Goal: Task Accomplishment & Management: Complete application form

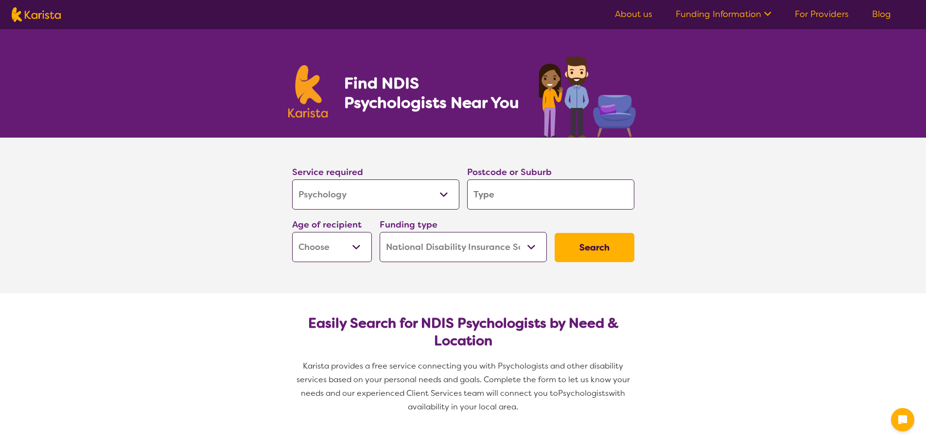
select select "Psychology"
select select "NDIS"
select select "Psychology"
select select "NDIS"
drag, startPoint x: 0, startPoint y: 0, endPoint x: 557, endPoint y: 186, distance: 586.9
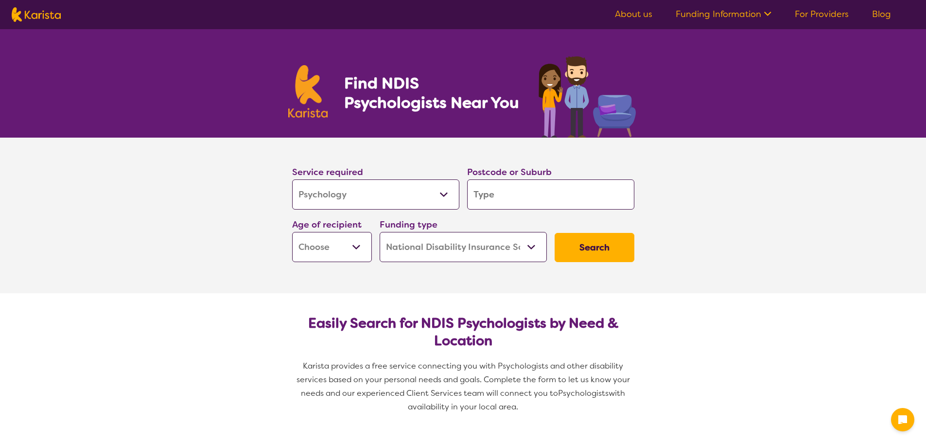
click at [557, 186] on input "search" at bounding box center [550, 194] width 167 height 30
type input "c"
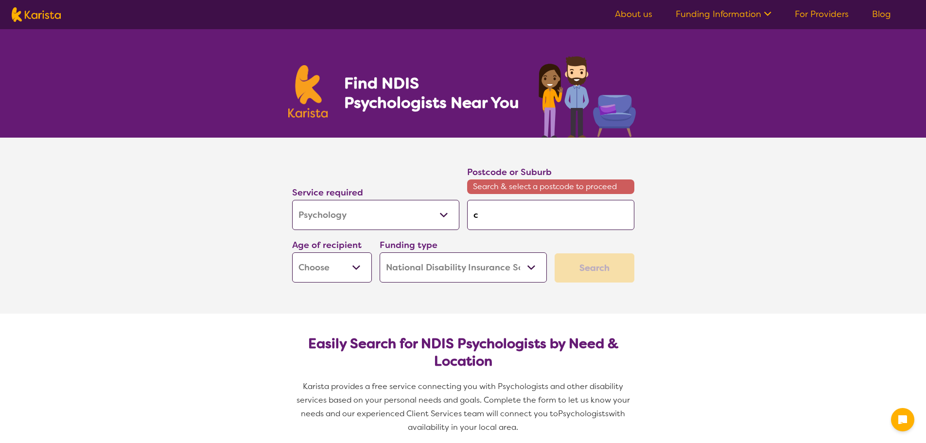
type input "ca"
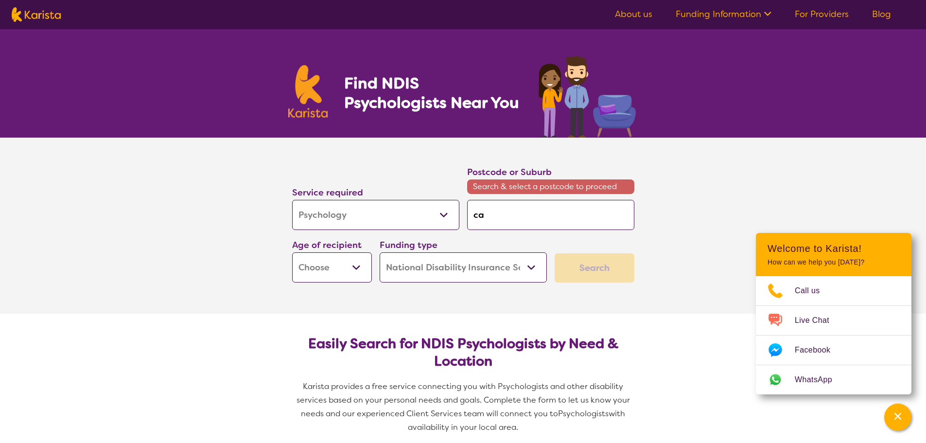
type input "car"
type input "caro"
type input "carol"
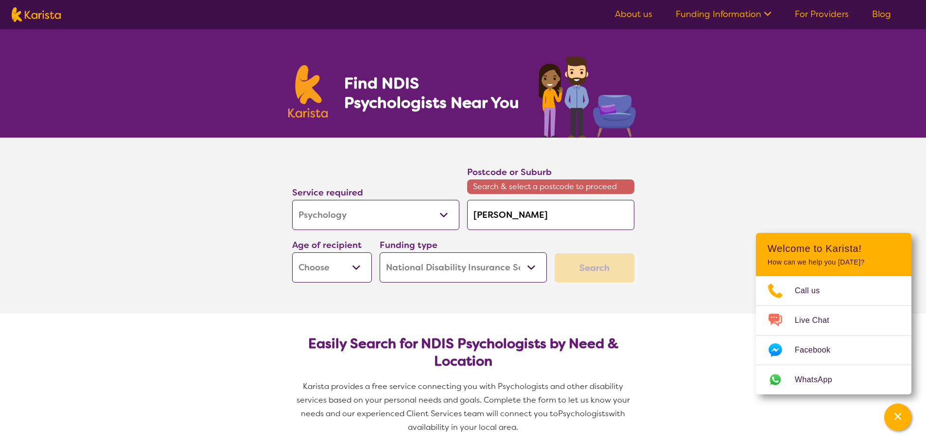
type input "carol"
type input "caroli"
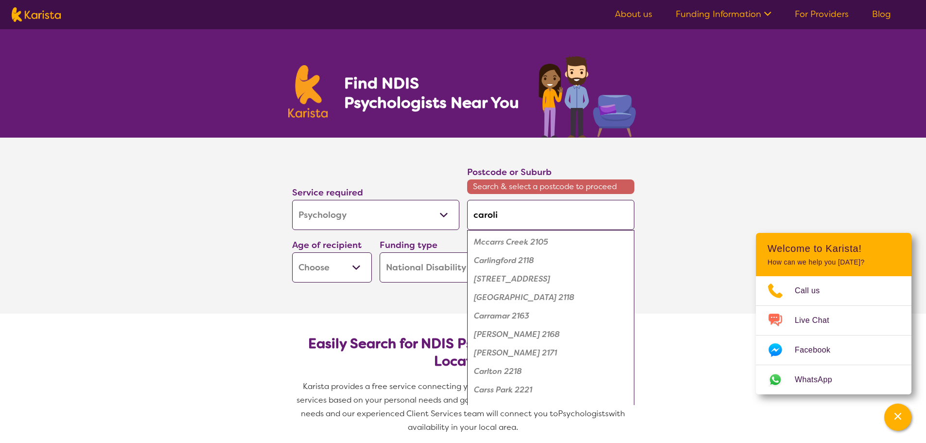
type input "caroli"
type input "carolin"
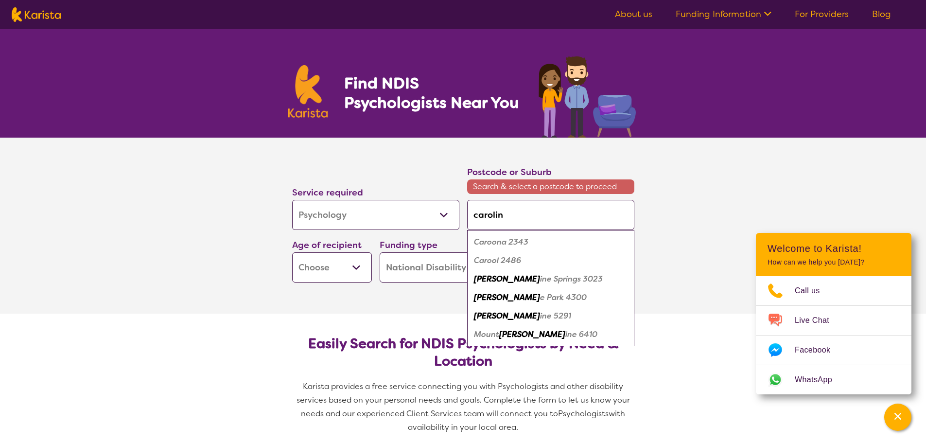
type input "caroline"
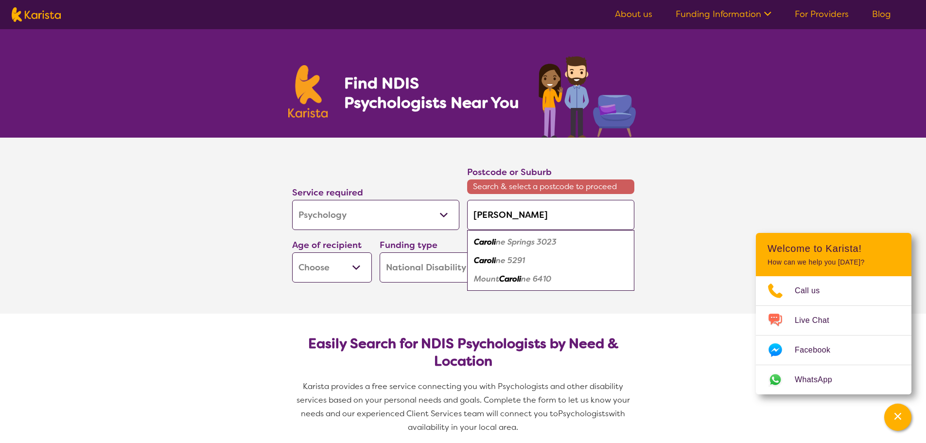
type input "caroline"
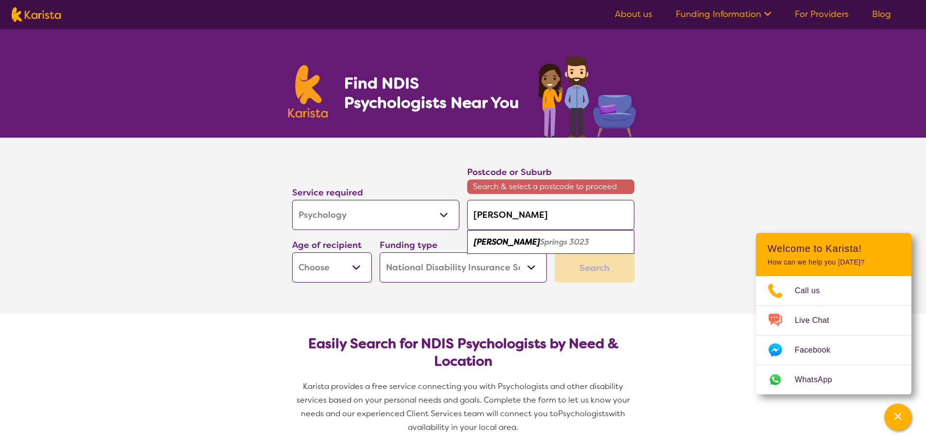
click at [551, 239] on em "Springs 3023" at bounding box center [564, 242] width 49 height 10
type input "3023"
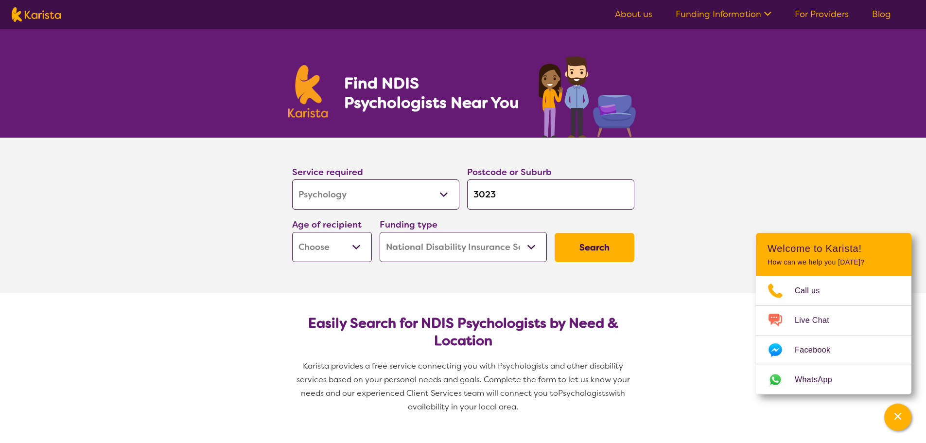
click at [347, 246] on select "Early Childhood - 0 to 9 Child - 10 to 11 Adolescent - 12 to 17 Adult - 18 to 6…" at bounding box center [332, 247] width 80 height 30
select select "CH"
click at [292, 232] on select "Early Childhood - 0 to 9 Child - 10 to 11 Adolescent - 12 to 17 Adult - 18 to 6…" at bounding box center [332, 247] width 80 height 30
select select "CH"
click at [580, 241] on button "Search" at bounding box center [595, 247] width 80 height 29
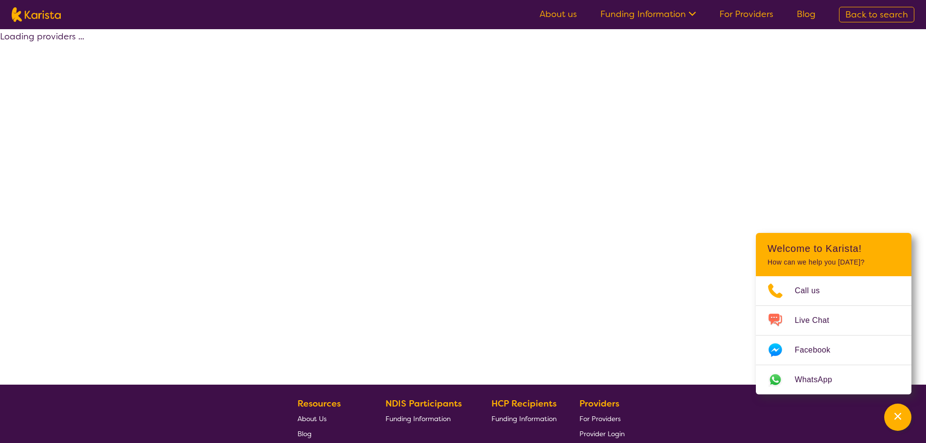
select select "by_score"
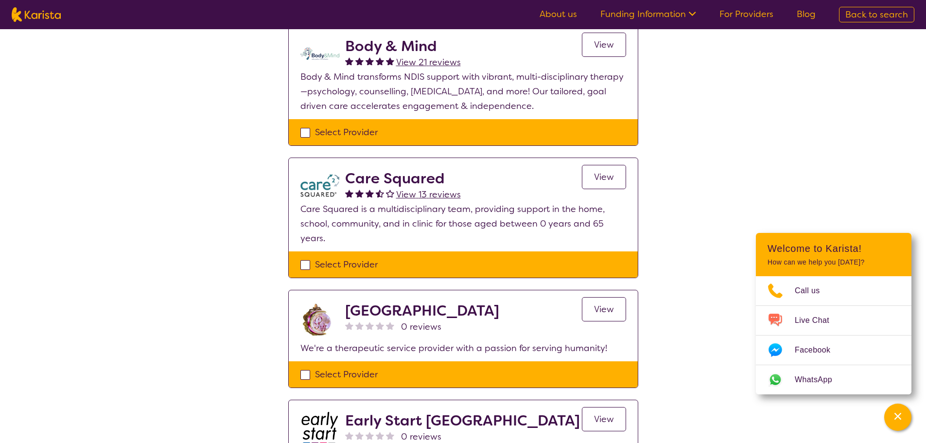
scroll to position [681, 0]
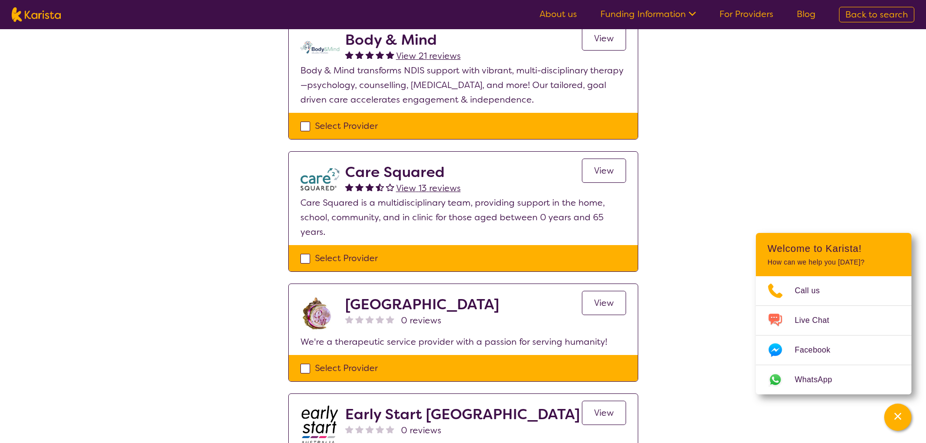
drag, startPoint x: 466, startPoint y: 295, endPoint x: 607, endPoint y: 307, distance: 142.0
click at [607, 307] on div "View" at bounding box center [604, 315] width 44 height 39
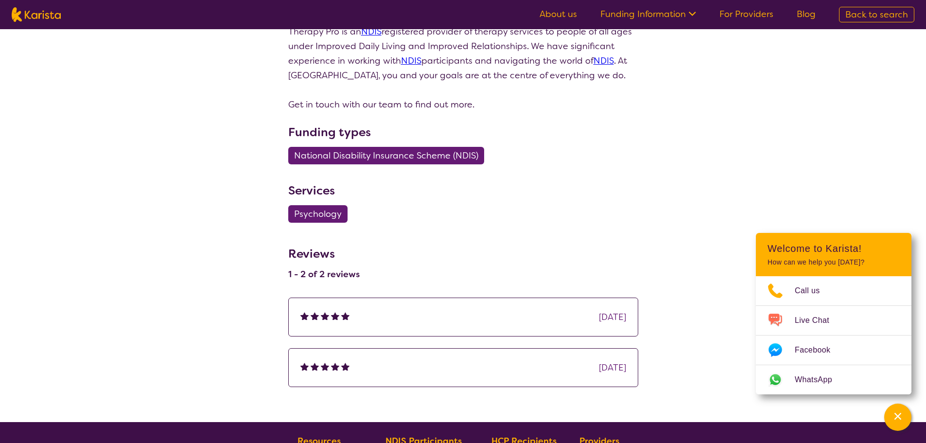
scroll to position [535, 0]
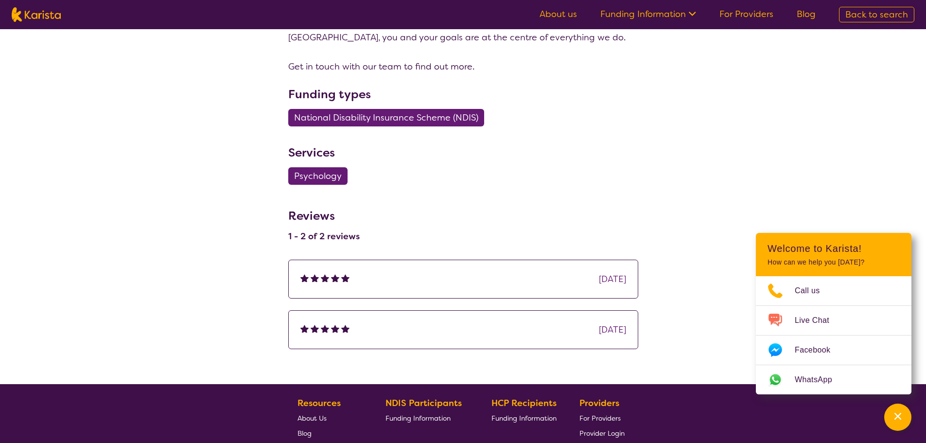
click at [323, 275] on img at bounding box center [325, 278] width 8 height 8
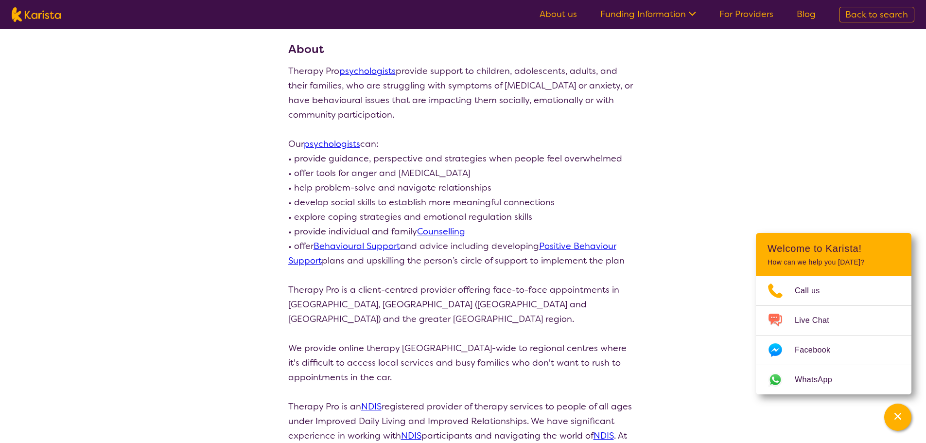
scroll to position [0, 0]
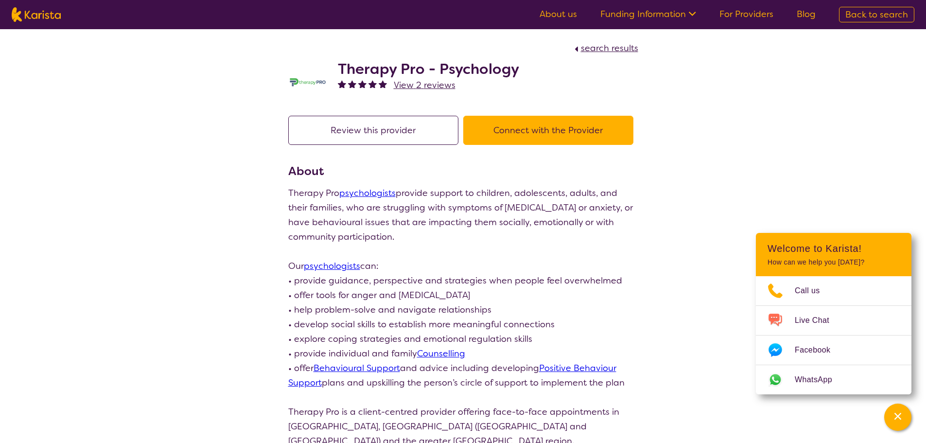
click at [434, 89] on span "View 2 reviews" at bounding box center [425, 85] width 62 height 12
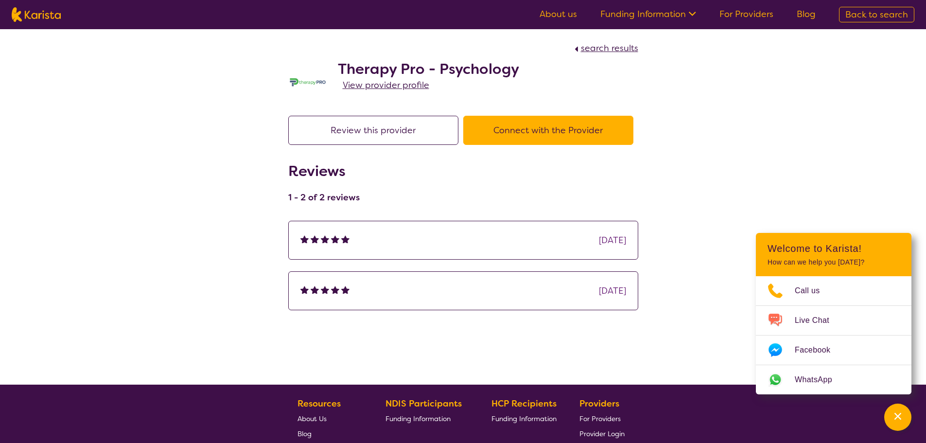
click at [329, 245] on div at bounding box center [326, 240] width 10 height 15
click at [332, 284] on div at bounding box center [336, 290] width 10 height 15
click at [539, 124] on button "Connect with the Provider" at bounding box center [548, 130] width 170 height 29
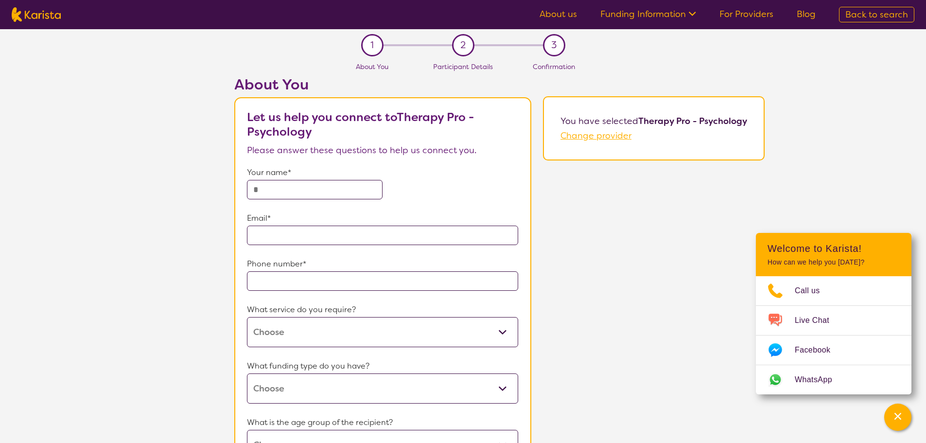
click at [338, 334] on select "Psychology" at bounding box center [382, 332] width 271 height 30
select select "36"
click at [247, 317] on select "Psychology" at bounding box center [382, 332] width 271 height 30
click at [288, 386] on select "Home Care Package (HCP) National Disability Insurance Scheme (NDIS) I don't know" at bounding box center [382, 388] width 271 height 30
select select "NDIS"
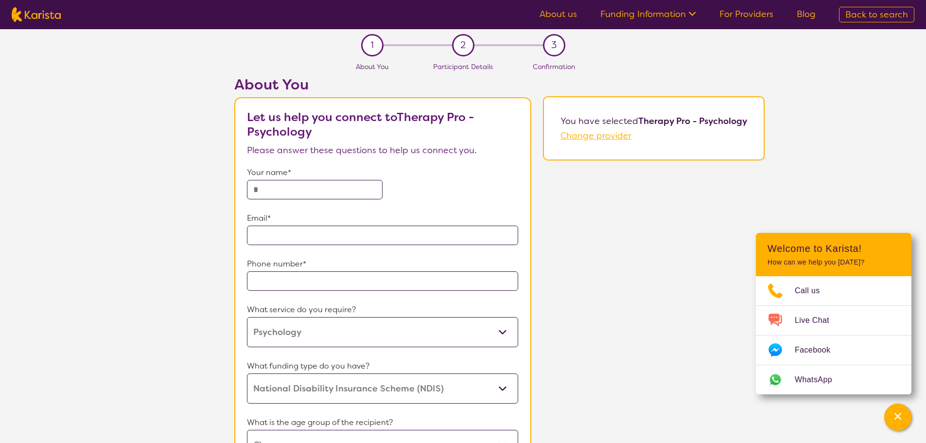
click at [247, 373] on select "Home Care Package (HCP) National Disability Insurance Scheme (NDIS) I don't know" at bounding box center [382, 388] width 271 height 30
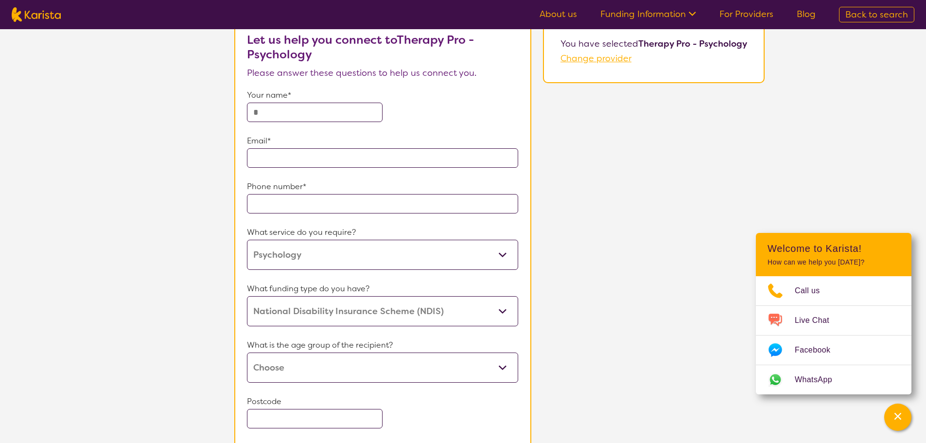
scroll to position [49, 0]
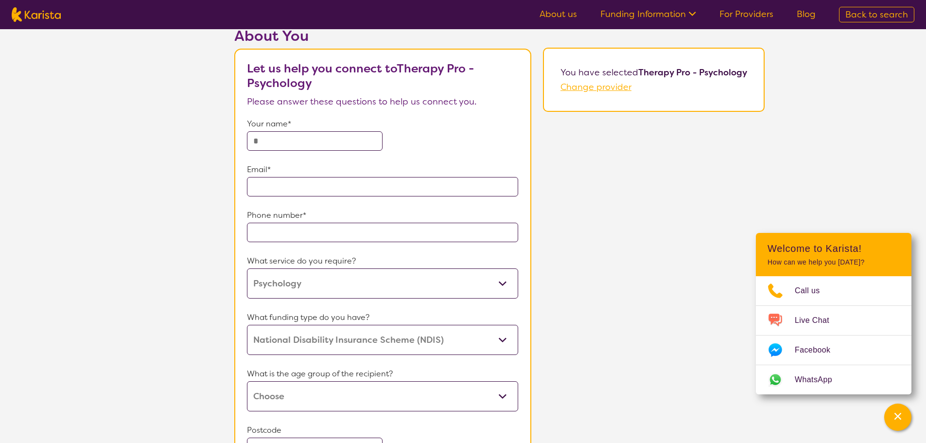
click at [284, 143] on input "text" at bounding box center [315, 140] width 136 height 19
type input "**********"
type input "3336"
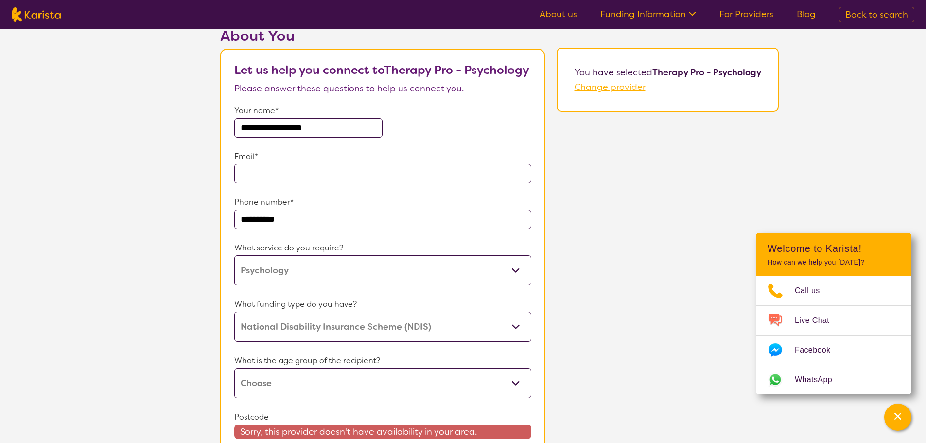
drag, startPoint x: 342, startPoint y: 145, endPoint x: 283, endPoint y: 144, distance: 58.4
click at [283, 138] on input "**********" at bounding box center [308, 127] width 148 height 19
type input "**********"
click at [255, 183] on input "email" at bounding box center [382, 173] width 297 height 19
type input "**********"
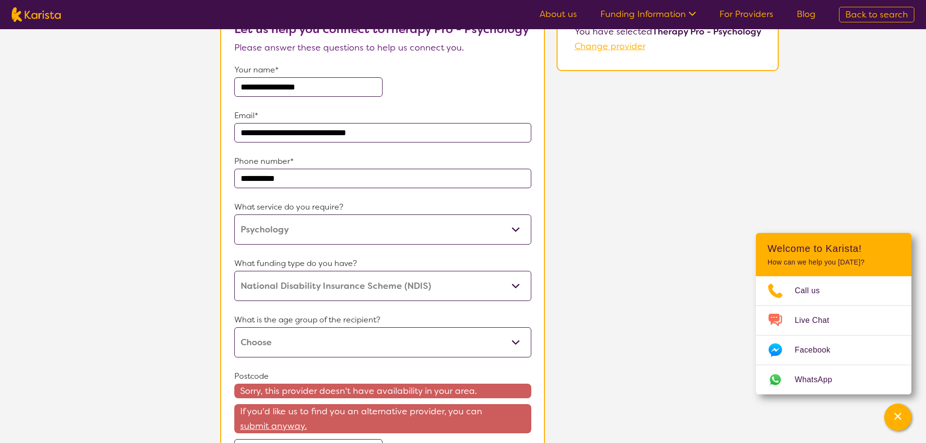
scroll to position [146, 0]
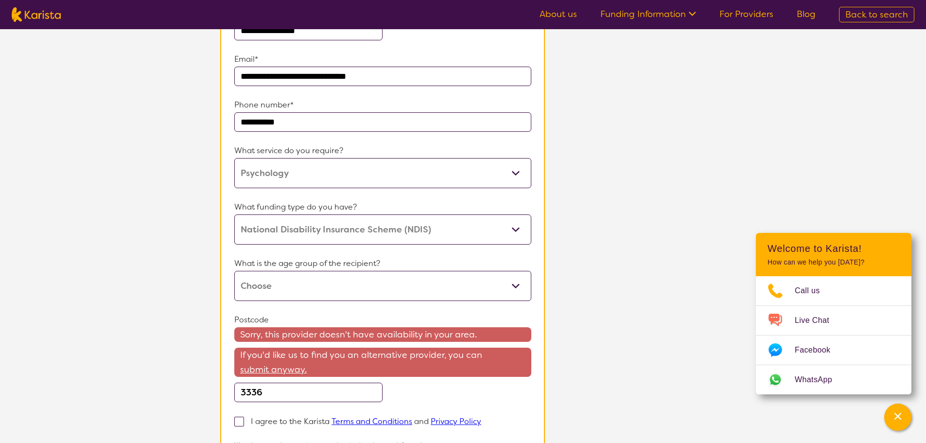
click at [281, 301] on select "Early Childhood - 0 to 9 Child - 10 to 11 Adolescent - 12 to 17 Adult - 18 to 6…" at bounding box center [382, 286] width 297 height 30
select select "CH"
click at [236, 285] on select "Early Childhood - 0 to 9 Child - 10 to 11 Adolescent - 12 to 17 Adult - 18 to 6…" at bounding box center [382, 286] width 297 height 30
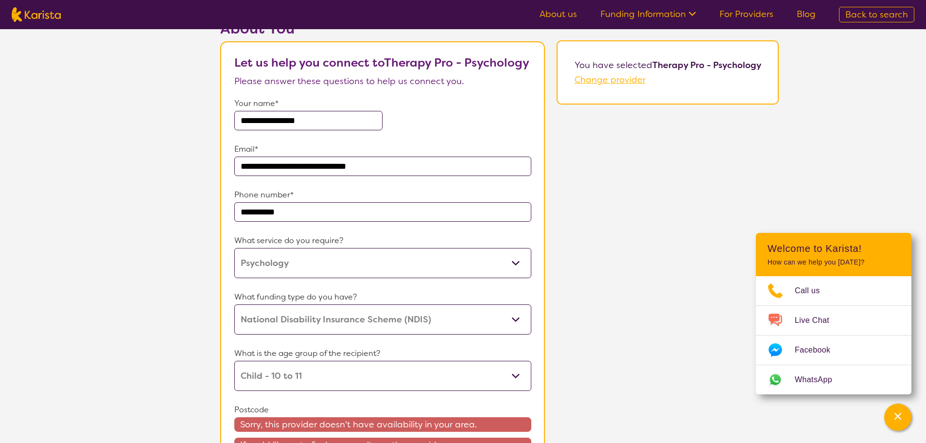
scroll to position [49, 0]
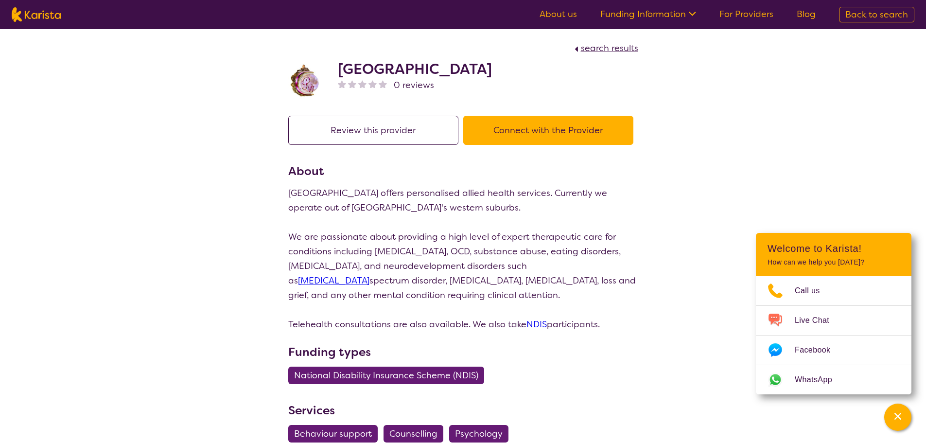
click at [567, 128] on button "Connect with the Provider" at bounding box center [548, 130] width 170 height 29
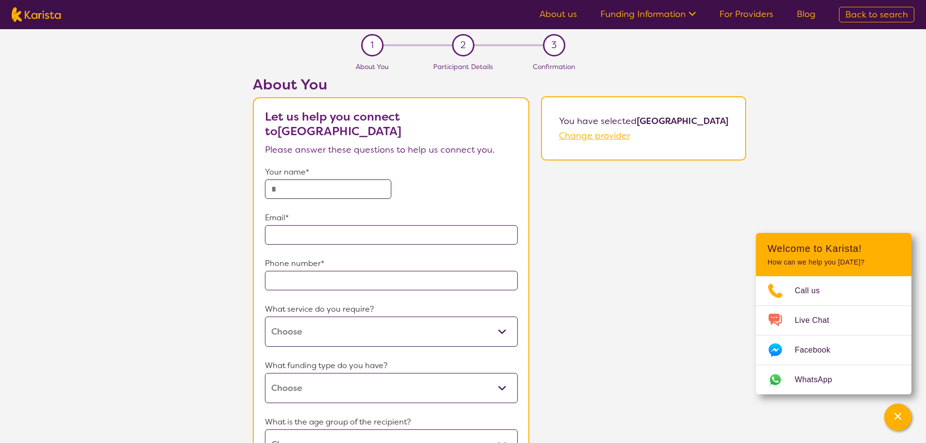
click at [336, 187] on input "text" at bounding box center [328, 188] width 126 height 19
type input "**********"
type input "3336"
click at [315, 188] on input "**********" at bounding box center [328, 188] width 126 height 19
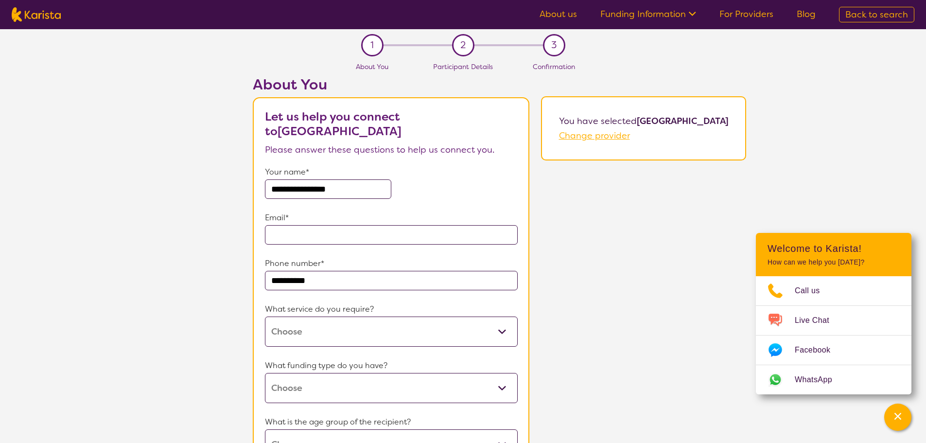
type input "**********"
click at [326, 234] on input "email" at bounding box center [391, 234] width 253 height 19
type input "**********"
click at [329, 317] on select "Behaviour support Counselling Psychology" at bounding box center [391, 332] width 253 height 30
select select "37"
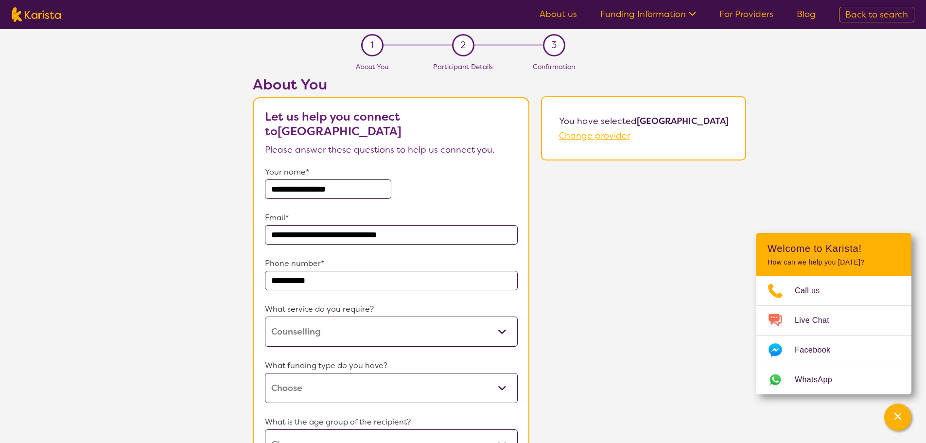
click at [265, 317] on select "Behaviour support Counselling Psychology" at bounding box center [391, 332] width 253 height 30
click at [314, 385] on select "Home Care Package (HCP) National Disability Insurance Scheme (NDIS) I don't know" at bounding box center [391, 388] width 253 height 30
select select "NDIS"
click at [265, 373] on select "Home Care Package (HCP) National Disability Insurance Scheme (NDIS) I don't know" at bounding box center [391, 388] width 253 height 30
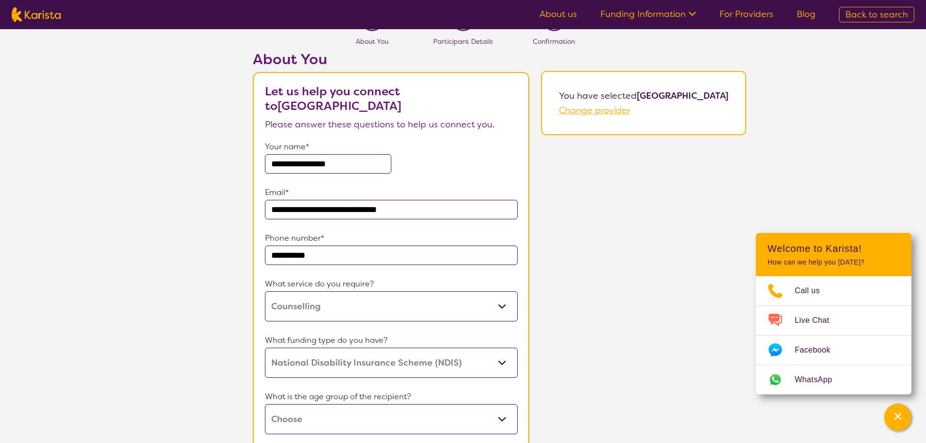
scroll to position [49, 0]
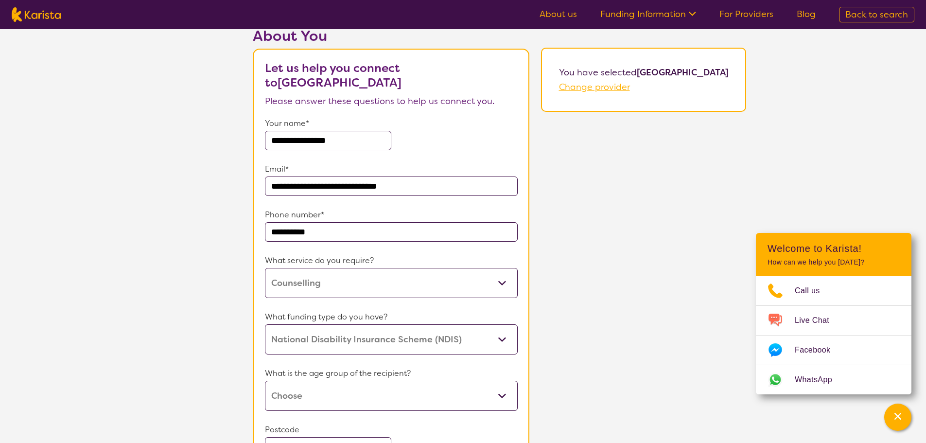
click at [308, 389] on select "Early Childhood - 0 to 9 Child - 10 to 11 Adolescent - 12 to 17 Adult - 18 to 6…" at bounding box center [391, 396] width 253 height 30
select select "CH"
click at [265, 381] on select "Early Childhood - 0 to 9 Child - 10 to 11 Adolescent - 12 to 17 Adult - 18 to 6…" at bounding box center [391, 396] width 253 height 30
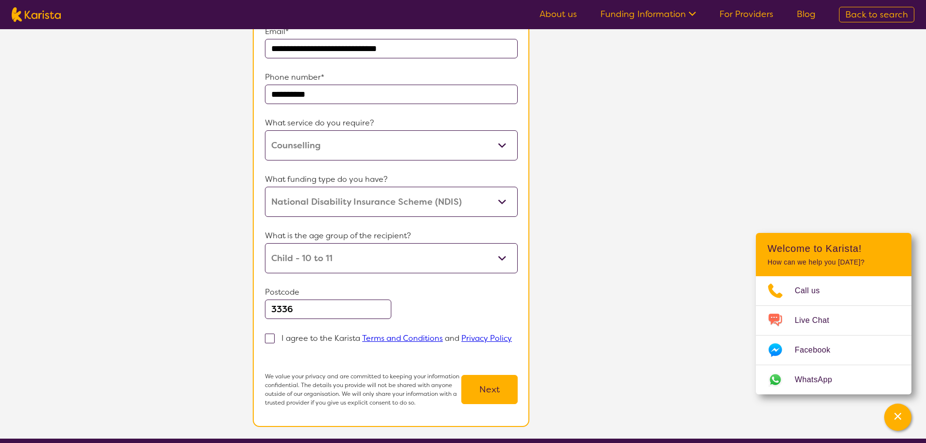
scroll to position [195, 0]
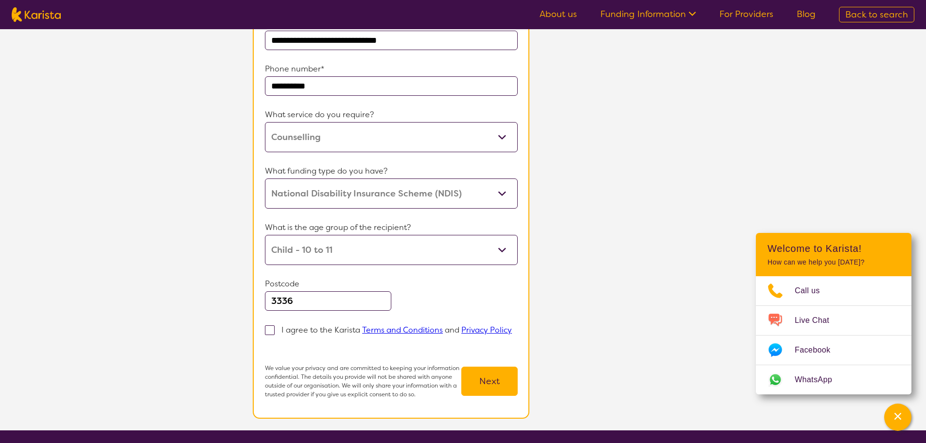
click at [269, 331] on span at bounding box center [270, 330] width 10 height 10
click at [269, 341] on input "I agree to the Karista Terms and Conditions and Privacy Policy" at bounding box center [268, 344] width 6 height 6
checkbox input "true"
click at [327, 147] on select "Behaviour support Counselling Psychology" at bounding box center [391, 137] width 253 height 30
select select "31"
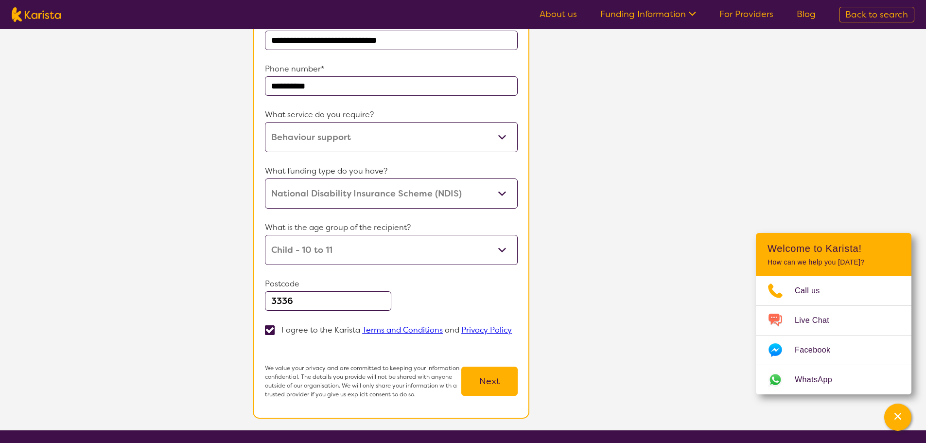
click at [265, 122] on select "Behaviour support Counselling Psychology" at bounding box center [391, 137] width 253 height 30
click at [325, 164] on p "What funding type do you have?" at bounding box center [391, 171] width 253 height 15
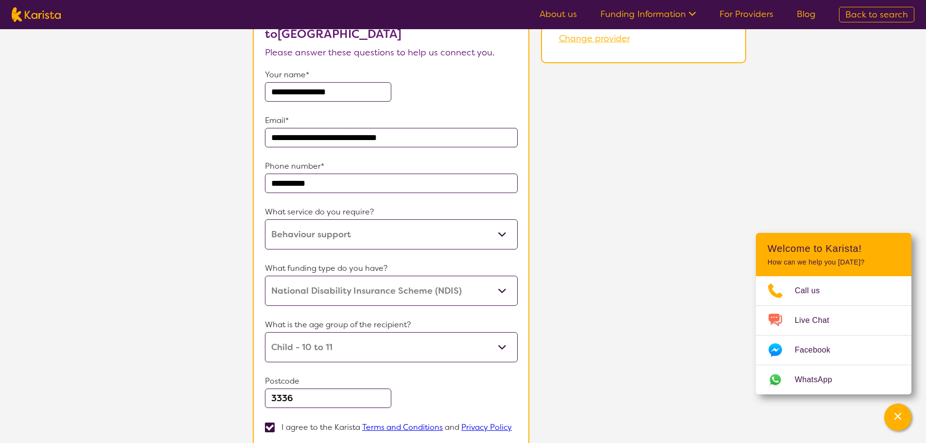
scroll to position [146, 0]
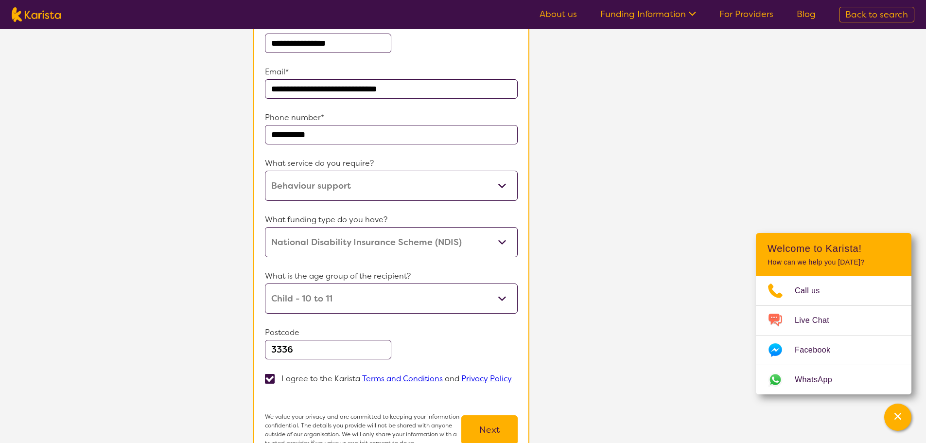
click at [479, 421] on button "Next" at bounding box center [489, 429] width 56 height 29
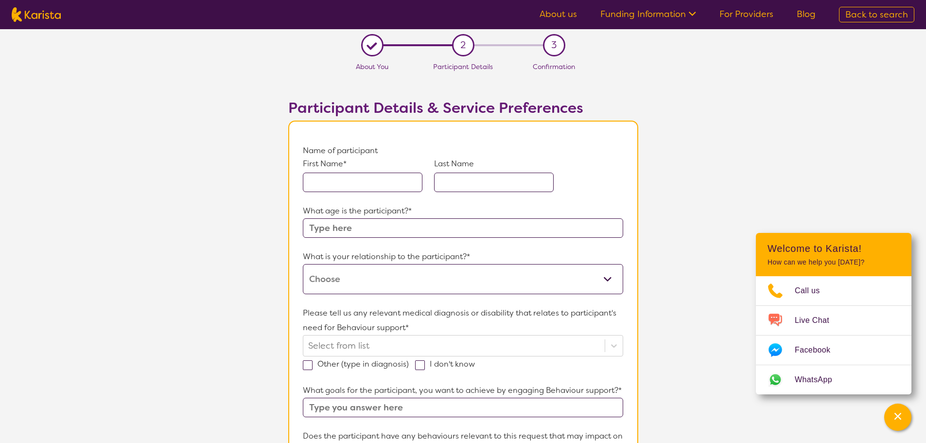
click at [368, 189] on input "text" at bounding box center [363, 182] width 120 height 19
type input "Jordan"
type input "[GEOGRAPHIC_DATA]"
click at [368, 219] on input "text" at bounding box center [463, 227] width 320 height 19
click at [367, 219] on input "text" at bounding box center [463, 227] width 320 height 19
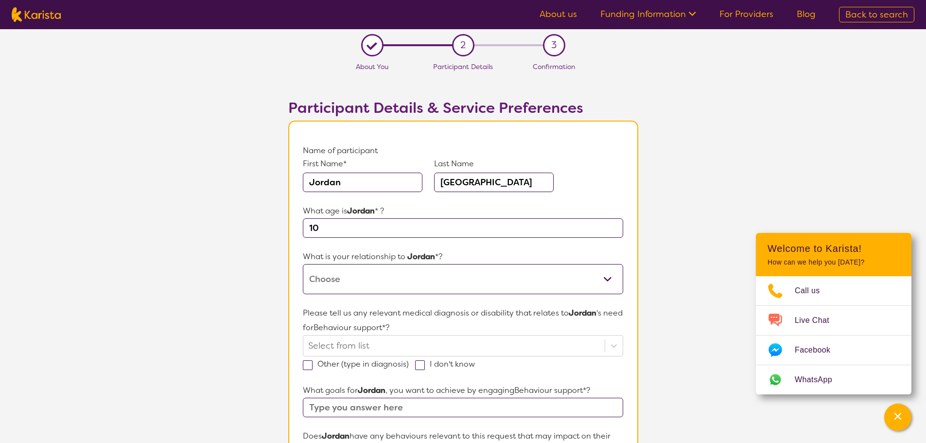
type input "10"
click at [367, 282] on select "This request is for myself I am their parent I am their child I am their spouse…" at bounding box center [463, 279] width 320 height 30
select select "I am their parent"
click at [303, 264] on select "This request is for myself I am their parent I am their child I am their spouse…" at bounding box center [463, 279] width 320 height 30
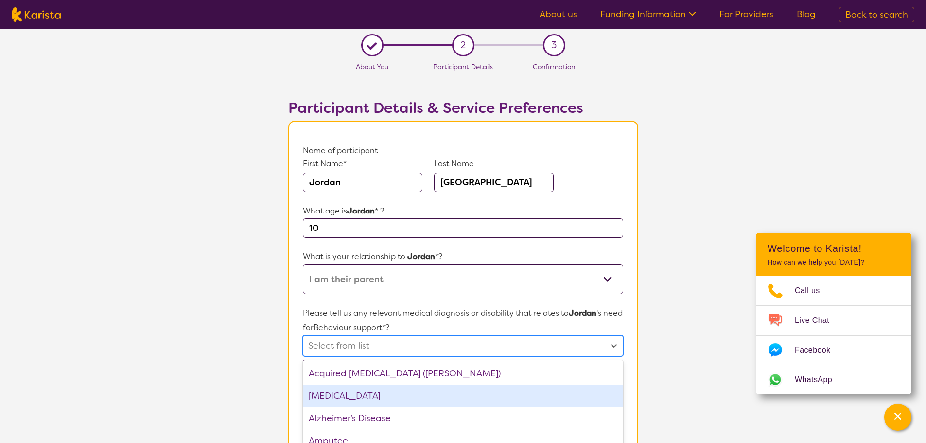
scroll to position [67, 0]
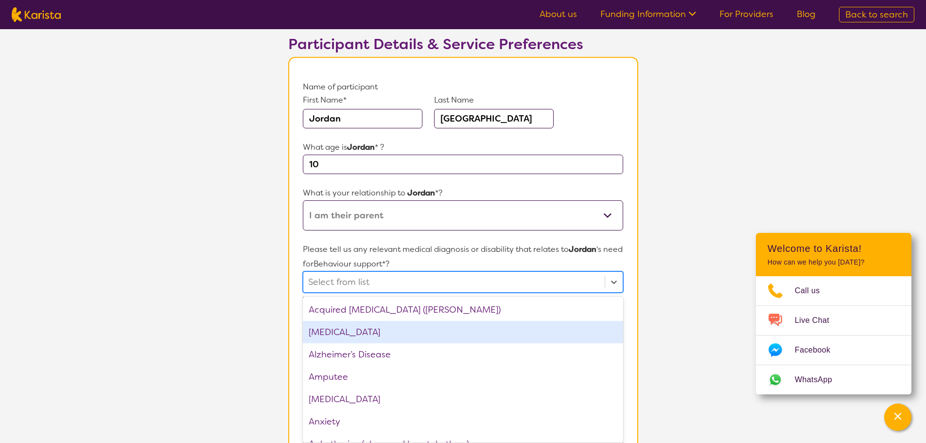
click at [331, 293] on div "option [MEDICAL_DATA] focused, 2 of 75. 75 results available. Use Up and Down t…" at bounding box center [463, 281] width 320 height 21
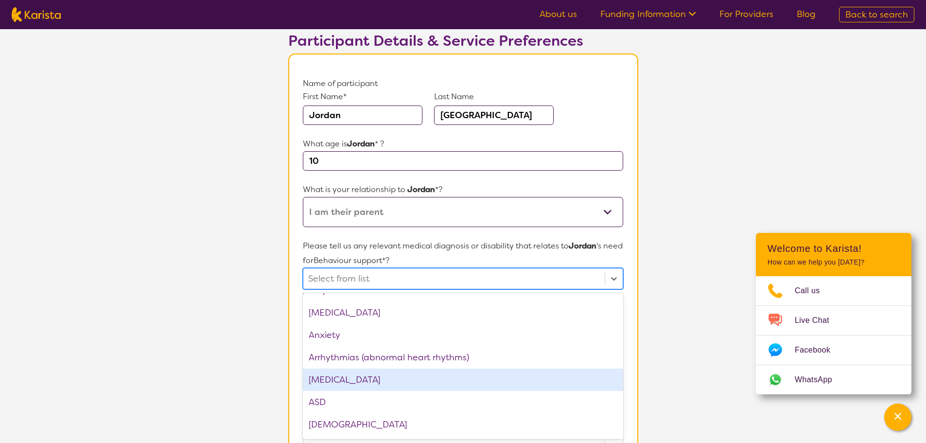
scroll to position [97, 0]
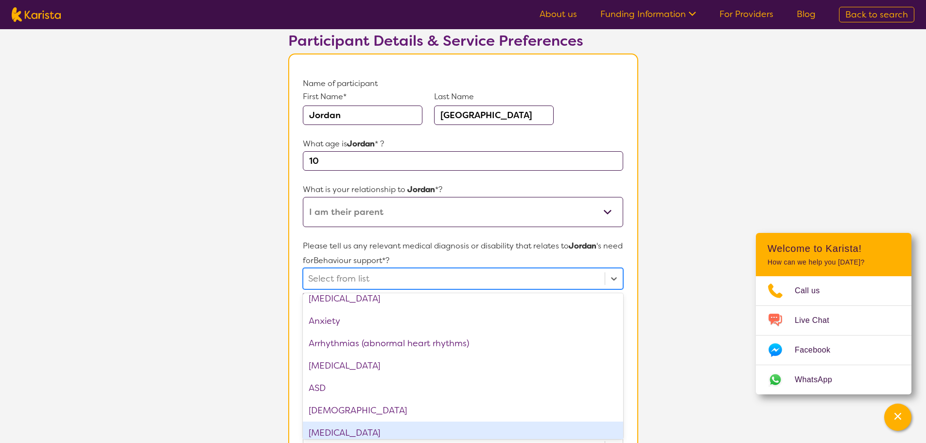
click at [357, 430] on div "[MEDICAL_DATA]" at bounding box center [463, 433] width 320 height 22
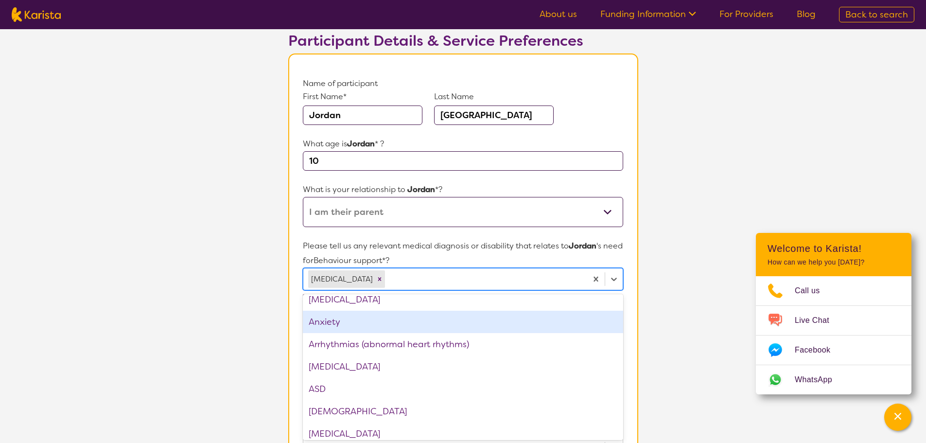
click at [353, 326] on div "Anxiety" at bounding box center [463, 322] width 320 height 22
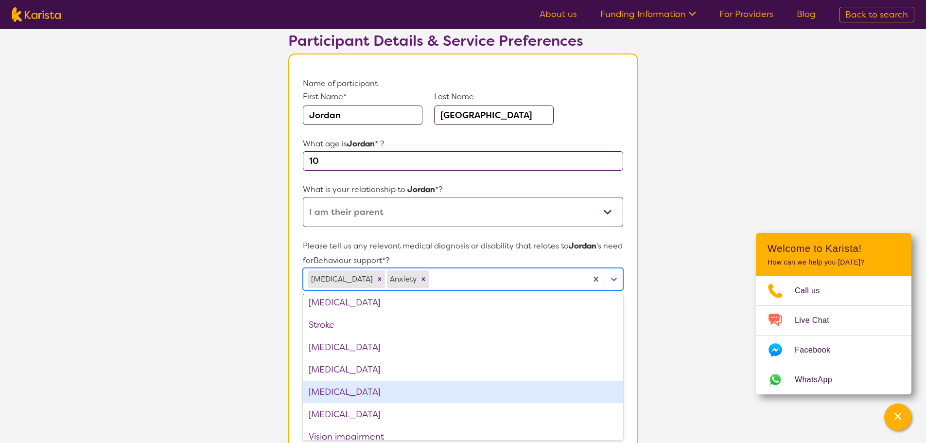
scroll to position [1491, 0]
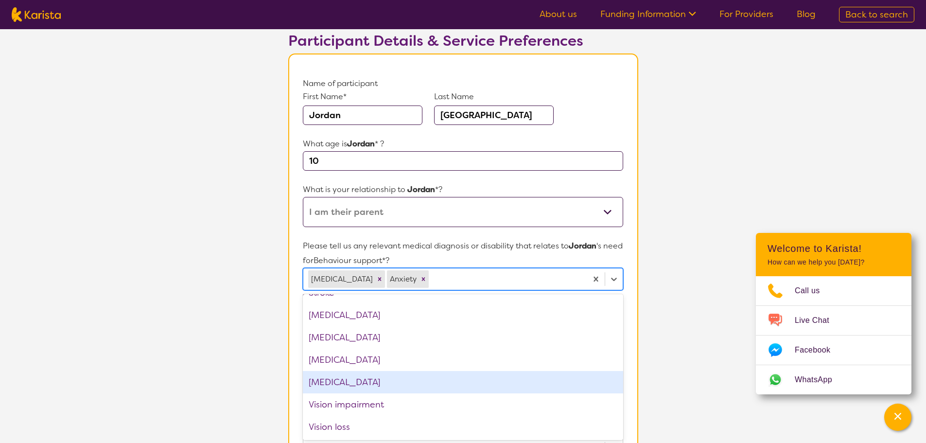
click at [206, 371] on section "L About You 2 Participant Details 3 Confirmation Participant Details & Service …" at bounding box center [463, 391] width 926 height 858
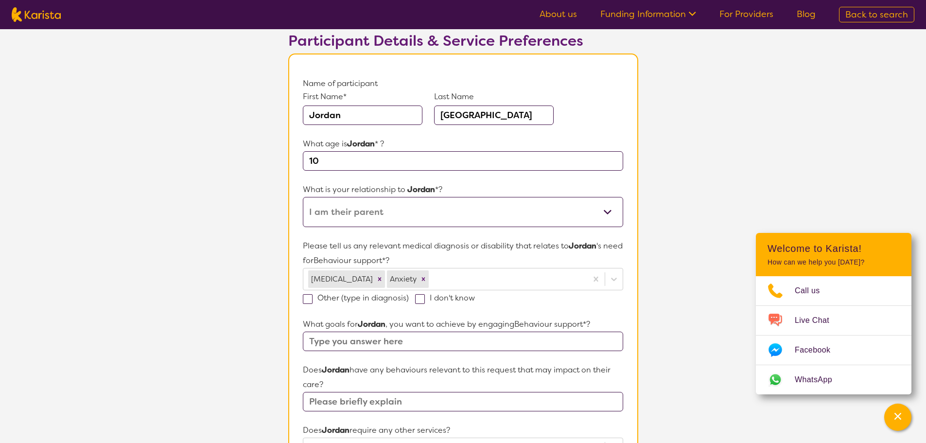
click at [372, 401] on input "text" at bounding box center [463, 401] width 320 height 19
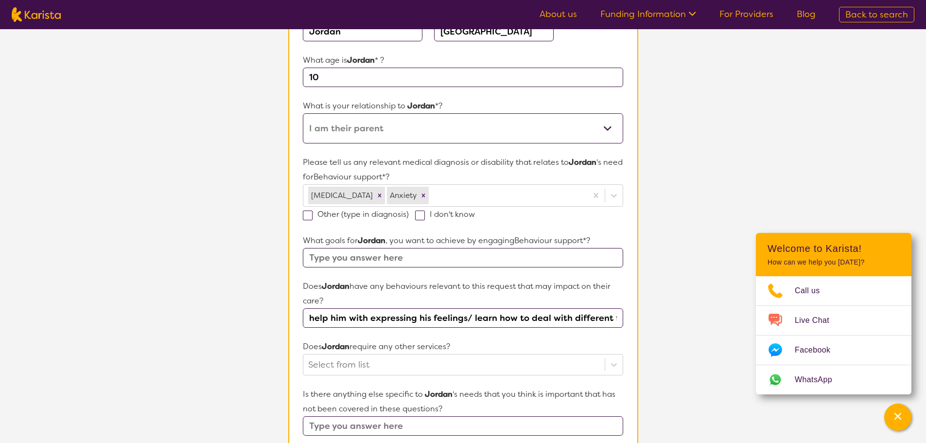
scroll to position [164, 0]
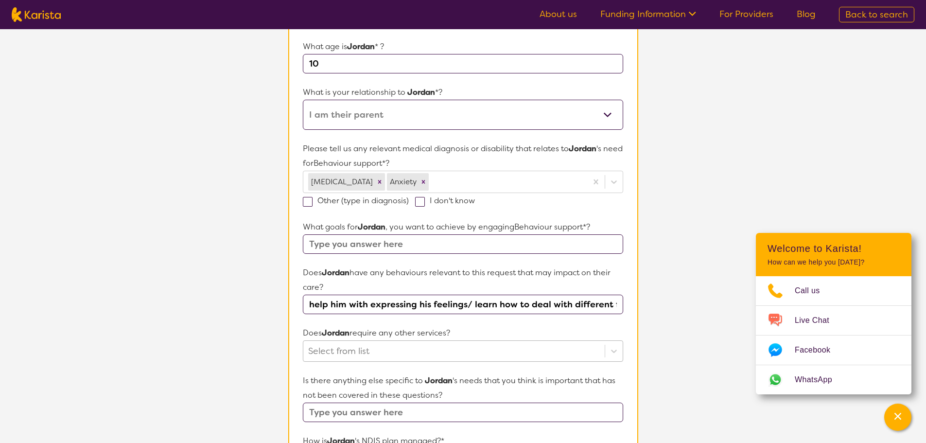
type input "help him with expressing his feelings/ learn how to deal with different feelings"
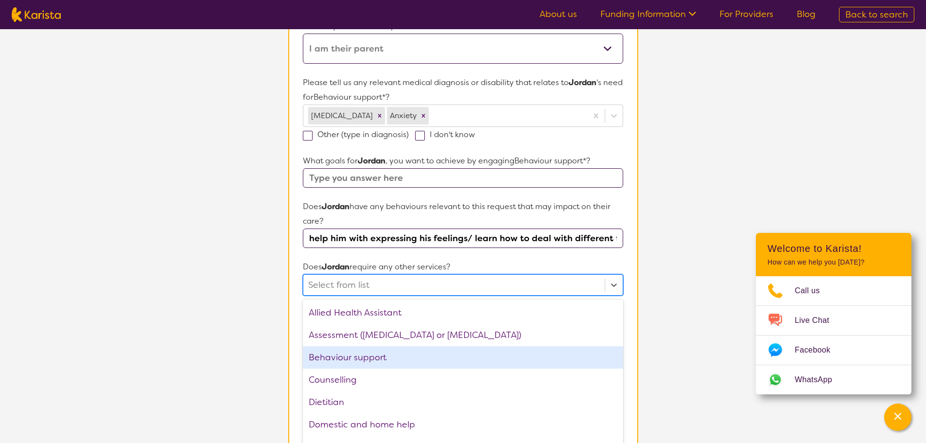
click at [425, 296] on div "option Behaviour support focused, 3 of 22. 22 results available. Use Up and Dow…" at bounding box center [463, 284] width 320 height 21
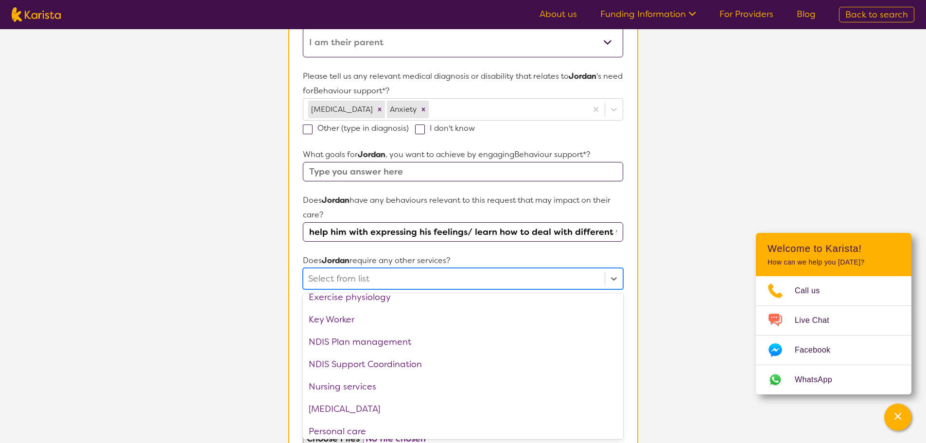
scroll to position [195, 0]
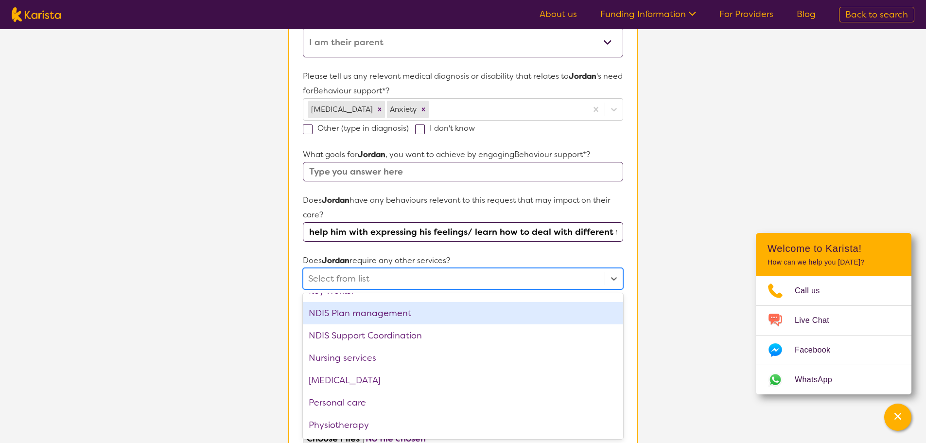
click at [444, 315] on div "NDIS Plan management" at bounding box center [463, 313] width 320 height 22
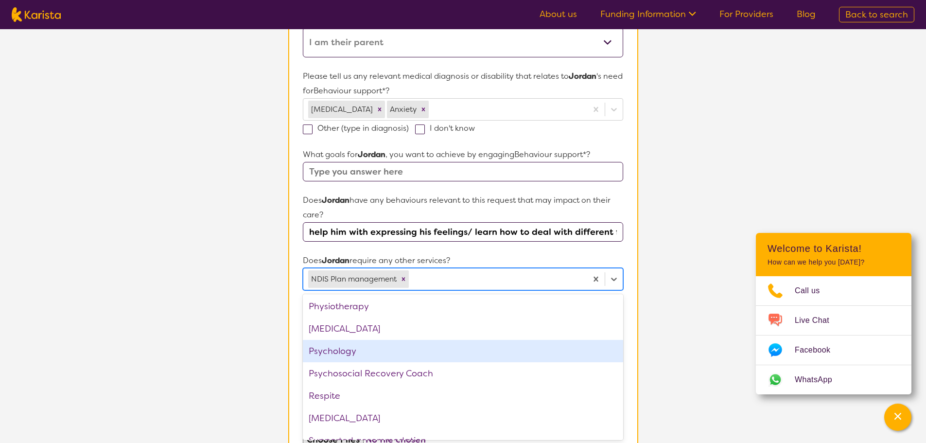
scroll to position [328, 0]
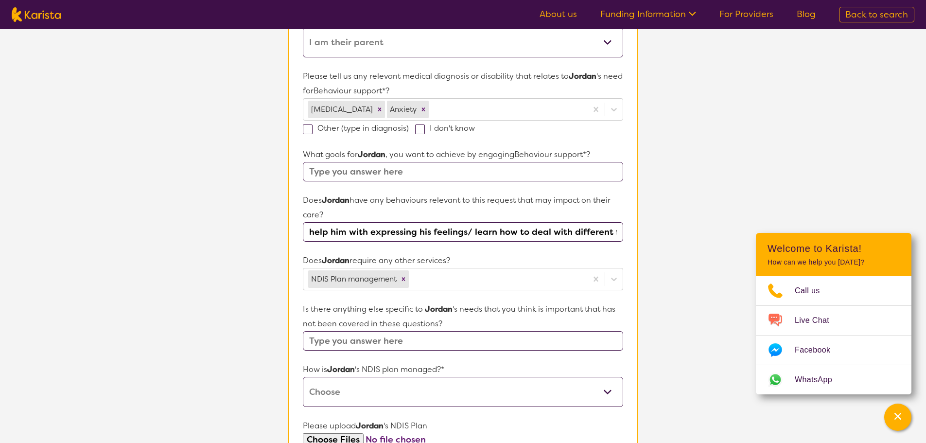
click at [254, 351] on section "L About You 2 Participant Details 3 Confirmation Participant Details & Service …" at bounding box center [463, 221] width 926 height 859
click at [371, 391] on select "Self-managed NDIS plan Managed by a registered plan management provider (not th…" at bounding box center [463, 392] width 320 height 30
select select "Plan Managed"
click at [303, 377] on select "Self-managed NDIS plan Managed by a registered plan management provider (not th…" at bounding box center [463, 392] width 320 height 30
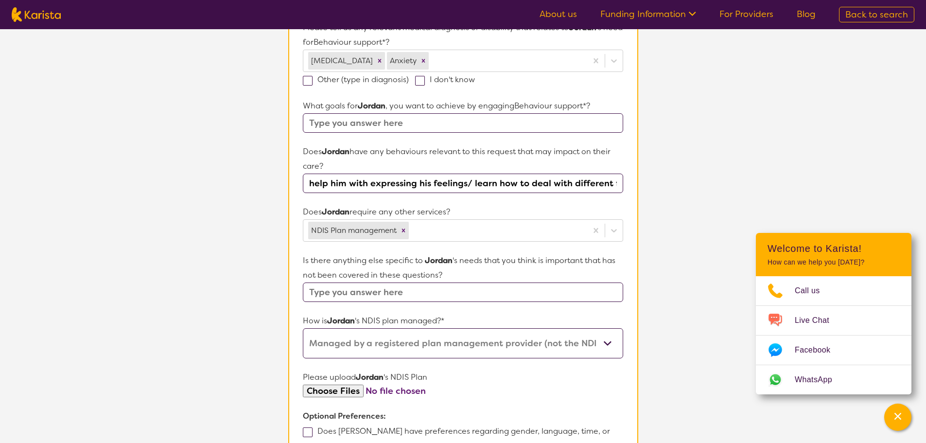
scroll to position [237, 0]
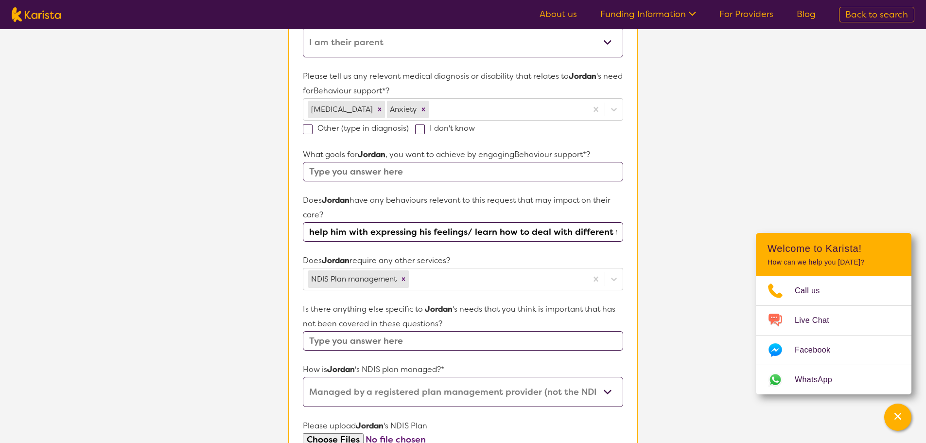
click at [596, 233] on input "help him with expressing his feelings/ learn how to deal with different feelings" at bounding box center [463, 231] width 320 height 19
drag, startPoint x: 309, startPoint y: 231, endPoint x: 677, endPoint y: 233, distance: 368.1
click at [677, 233] on section "L About You 2 Participant Details 3 Confirmation Participant Details & Service …" at bounding box center [463, 221] width 926 height 859
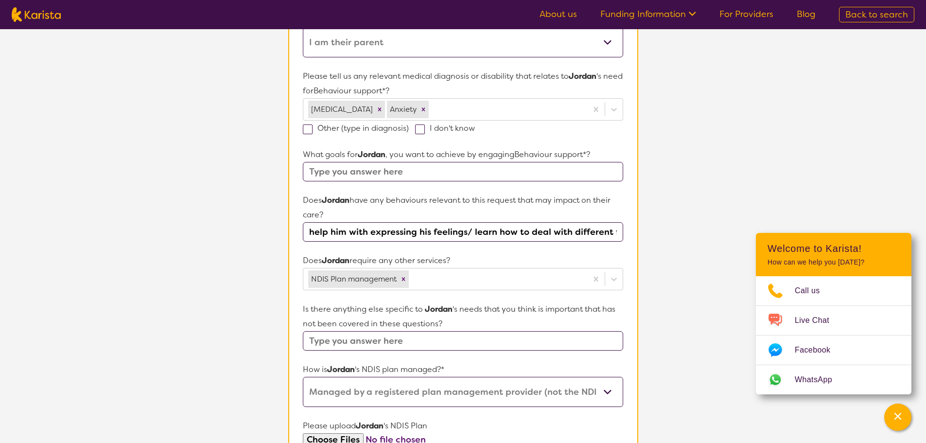
click at [397, 169] on input "text" at bounding box center [463, 171] width 320 height 19
paste input "help him with expressing his feelings/ learn how to deal with different feelings"
type input "help him with expressing his feelings/ learn how to deal with different feelings"
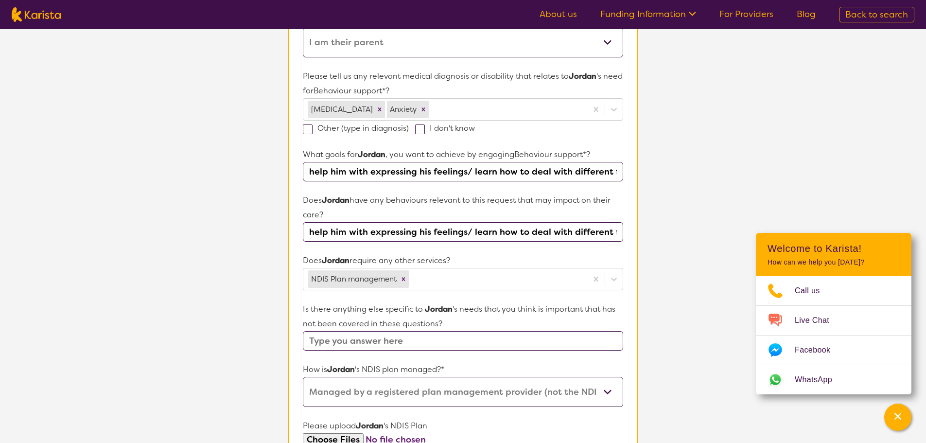
drag, startPoint x: 618, startPoint y: 231, endPoint x: 285, endPoint y: 232, distance: 332.6
click at [285, 232] on section "Participant Details & Service Preferences Name of participant First Name* [PERS…" at bounding box center [463, 245] width 373 height 813
type input "[PERSON_NAME]"
drag, startPoint x: 358, startPoint y: 228, endPoint x: 259, endPoint y: 232, distance: 98.8
click at [259, 232] on section "L About You 2 Participant Details 3 Confirmation Participant Details & Service …" at bounding box center [463, 221] width 926 height 859
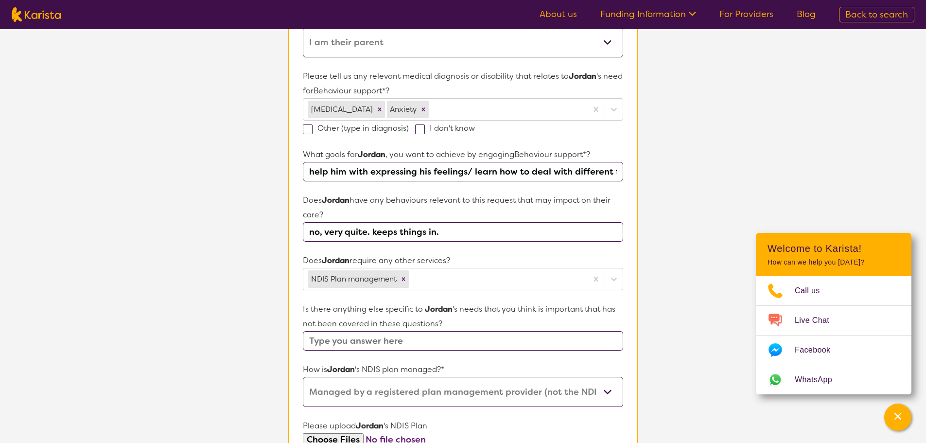
type input "no, very quite. keeps things in."
